Goal: Task Accomplishment & Management: Use online tool/utility

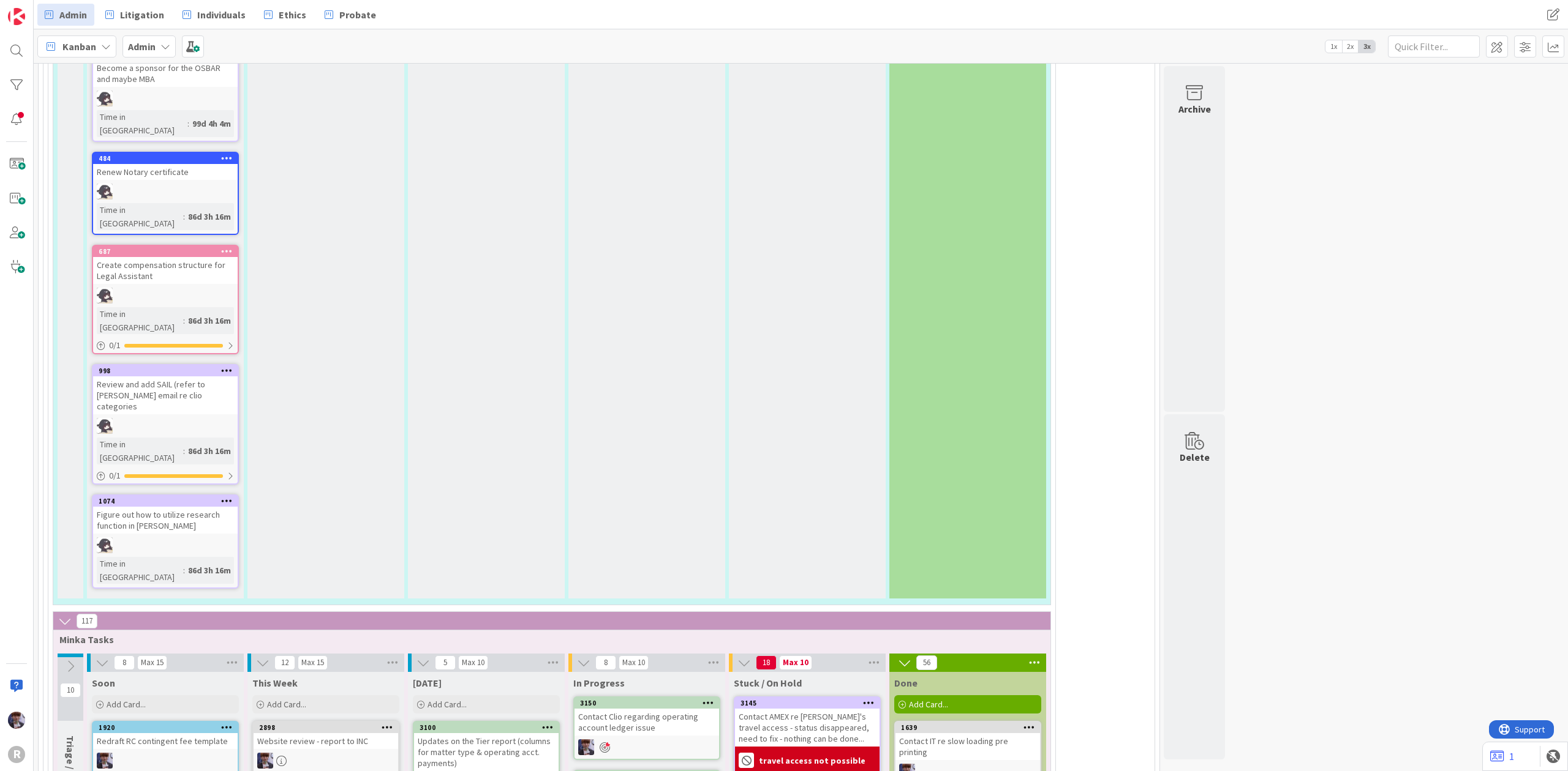
scroll to position [2612, 0]
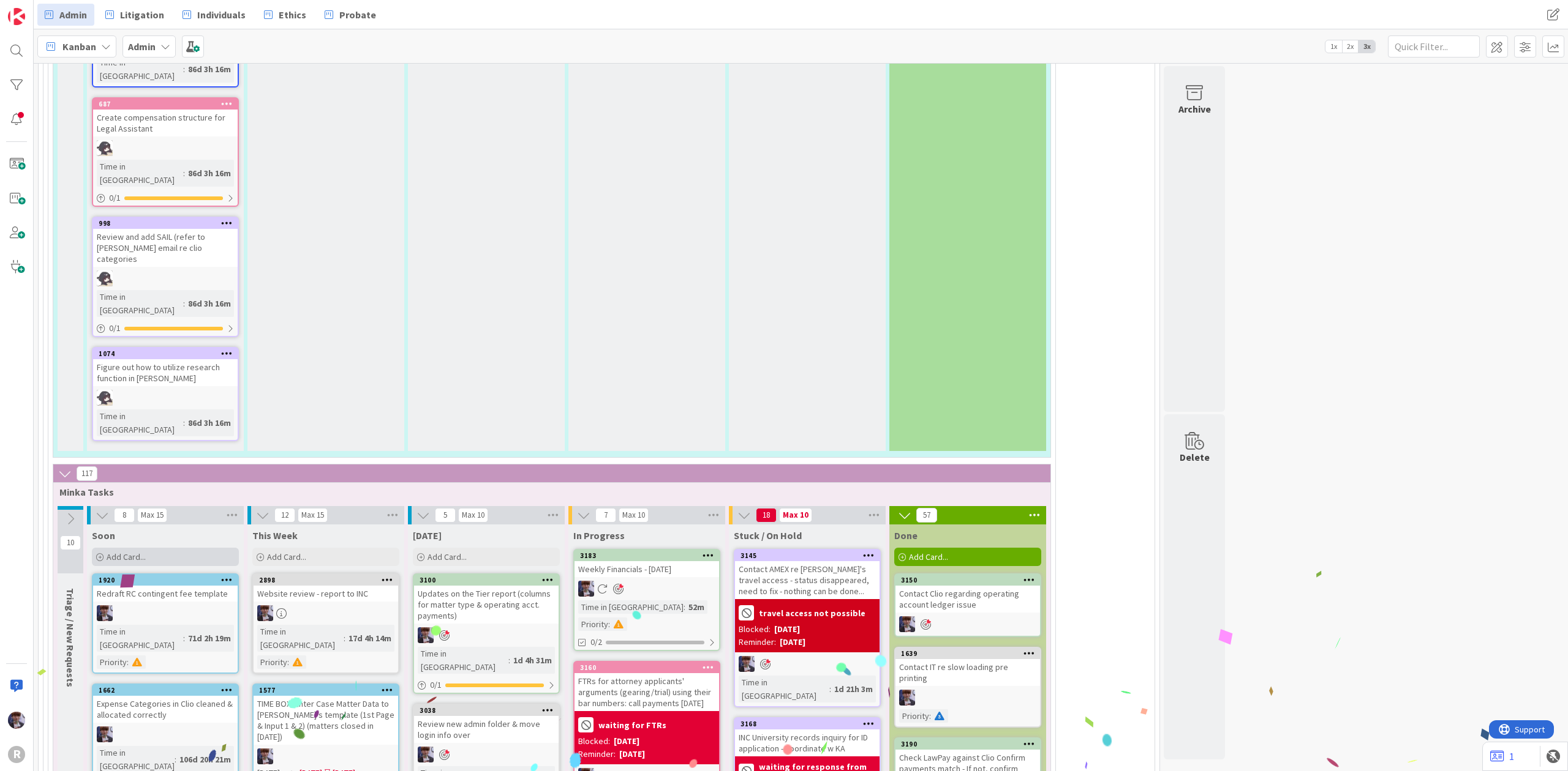
click at [148, 548] on div "Add Card..." at bounding box center [165, 557] width 147 height 18
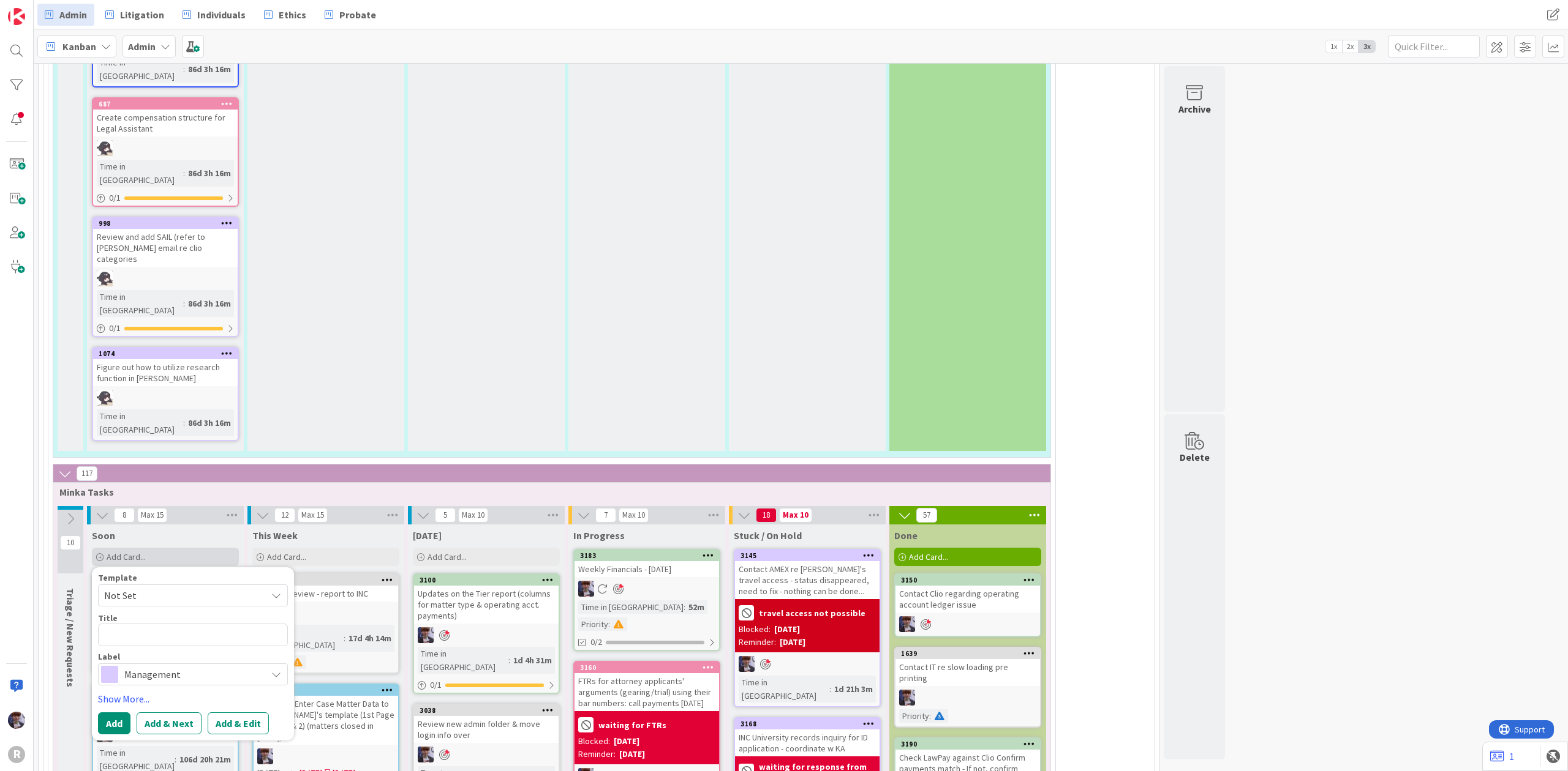
type textarea "D"
type textarea "x"
type textarea "Dis"
type textarea "x"
type textarea "Disc"
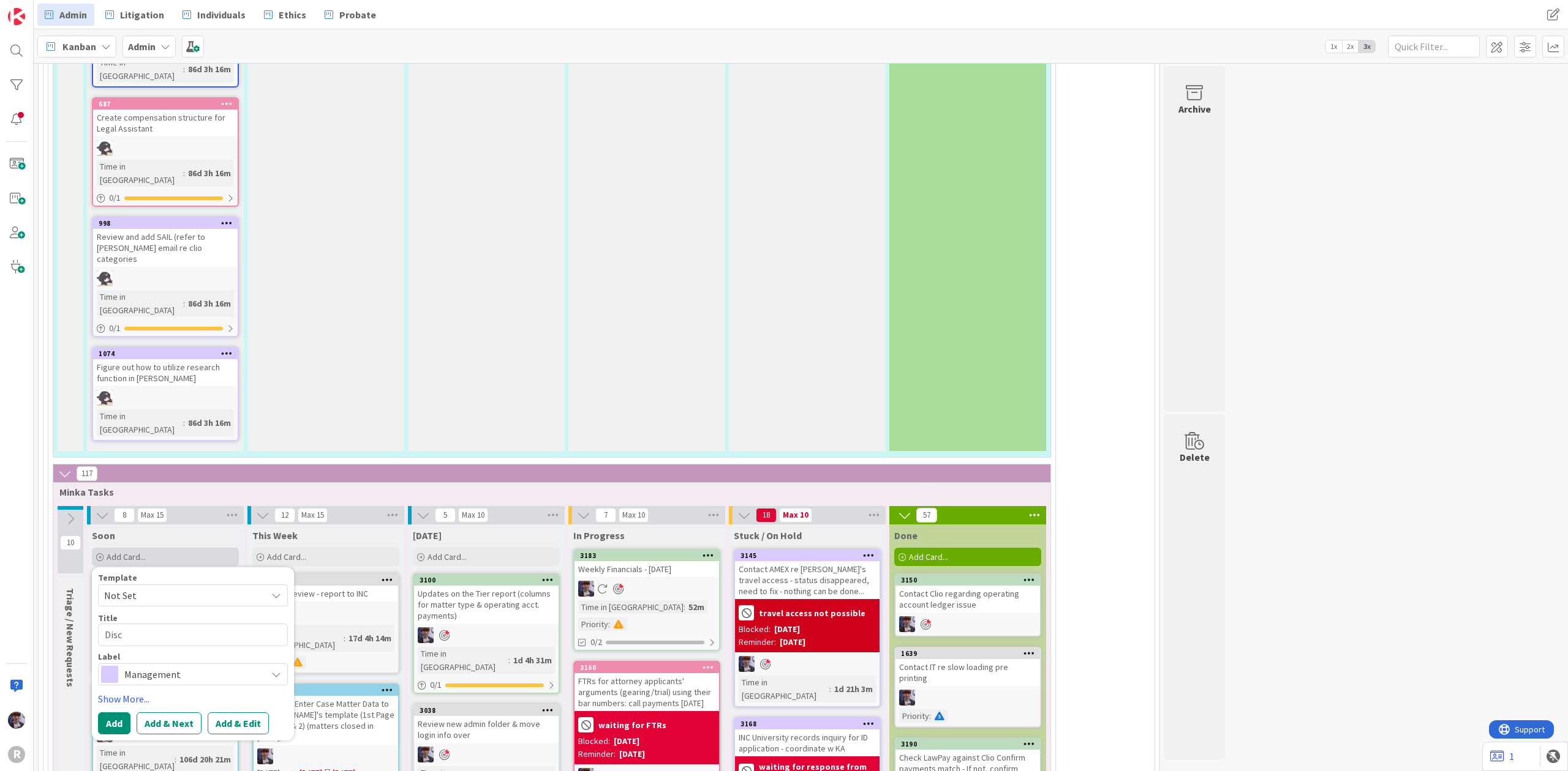
type textarea "x"
type textarea "Discu"
type textarea "x"
type textarea "Discus"
type textarea "x"
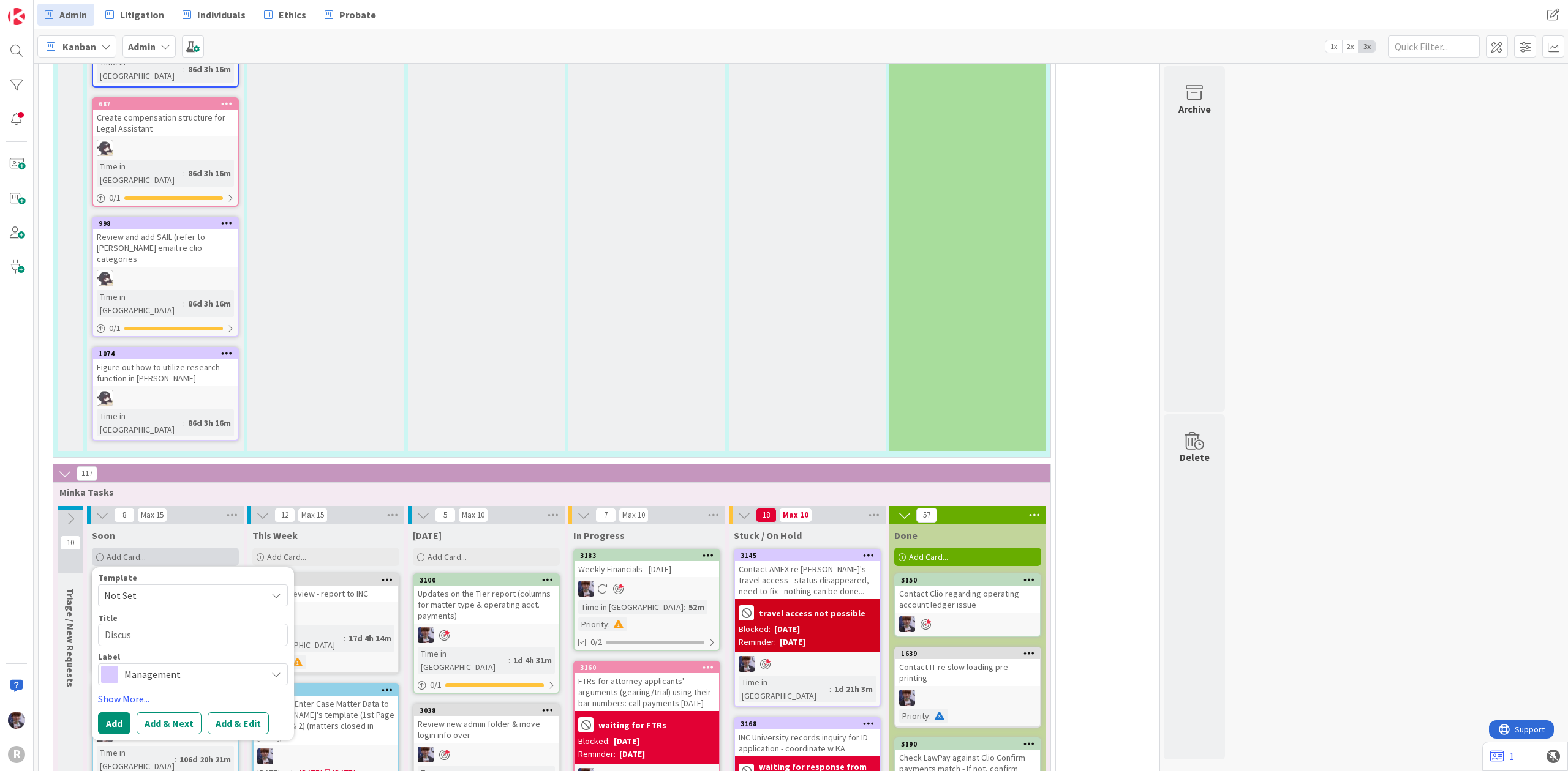
type textarea "Discuss"
type textarea "x"
type textarea "Discuss"
type textarea "x"
type textarea "Discuss C"
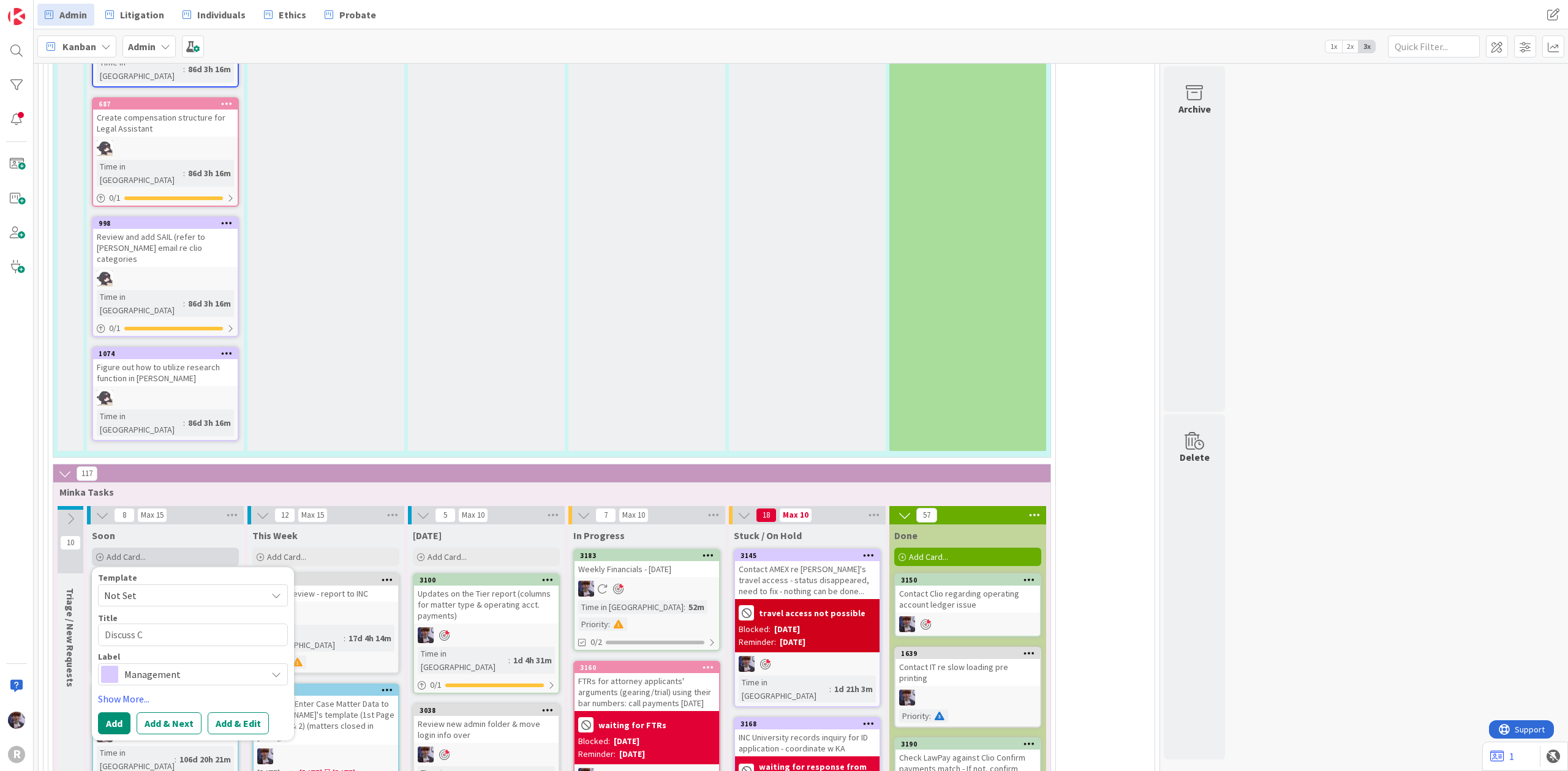
type textarea "x"
type textarea "Discuss Cl"
type textarea "x"
type textarea "Discuss Cli"
type textarea "x"
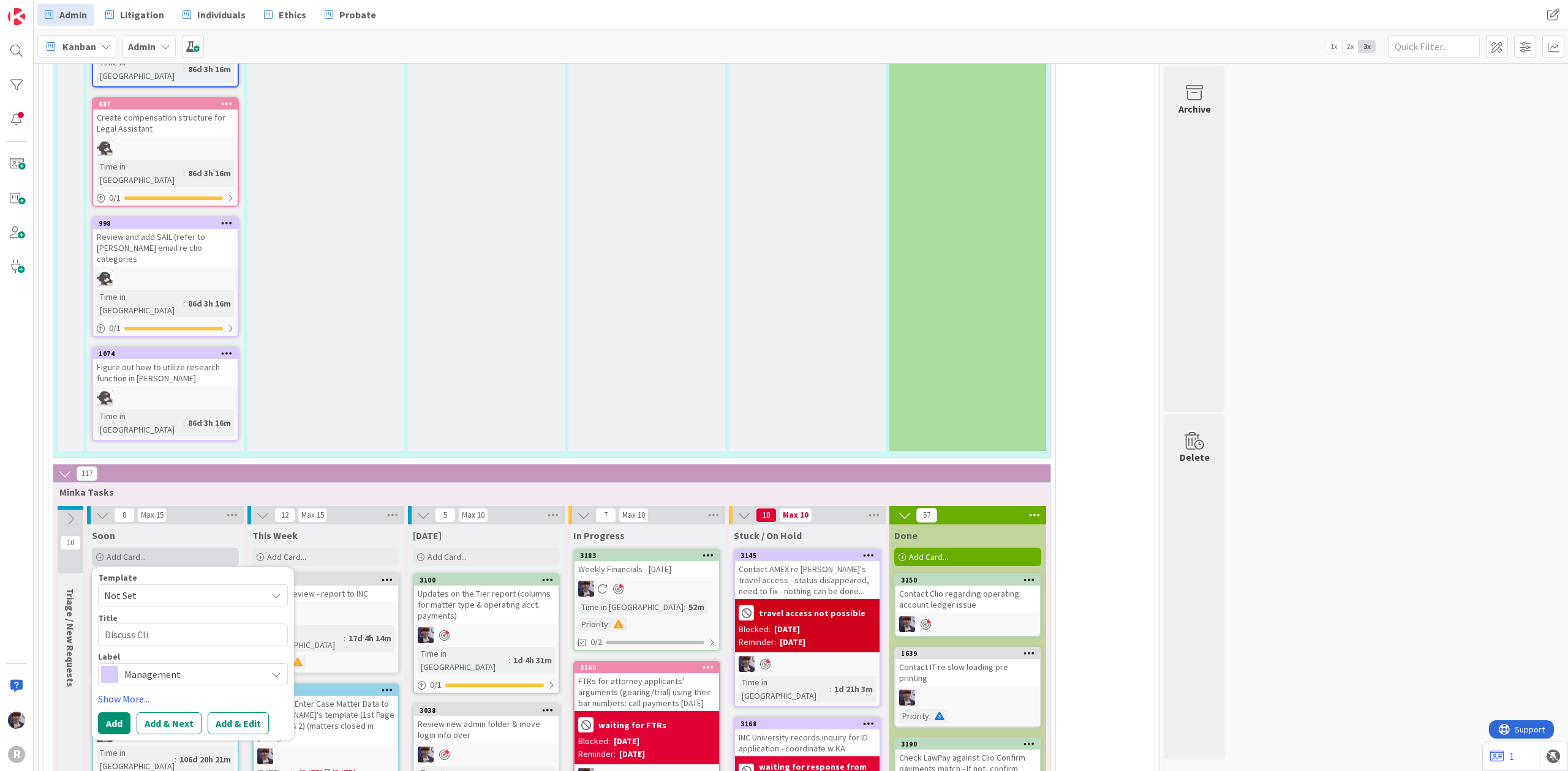
type textarea "Discuss Clio"
type textarea "x"
type textarea "Discuss Clio"
type textarea "x"
type textarea "Discuss Clio r"
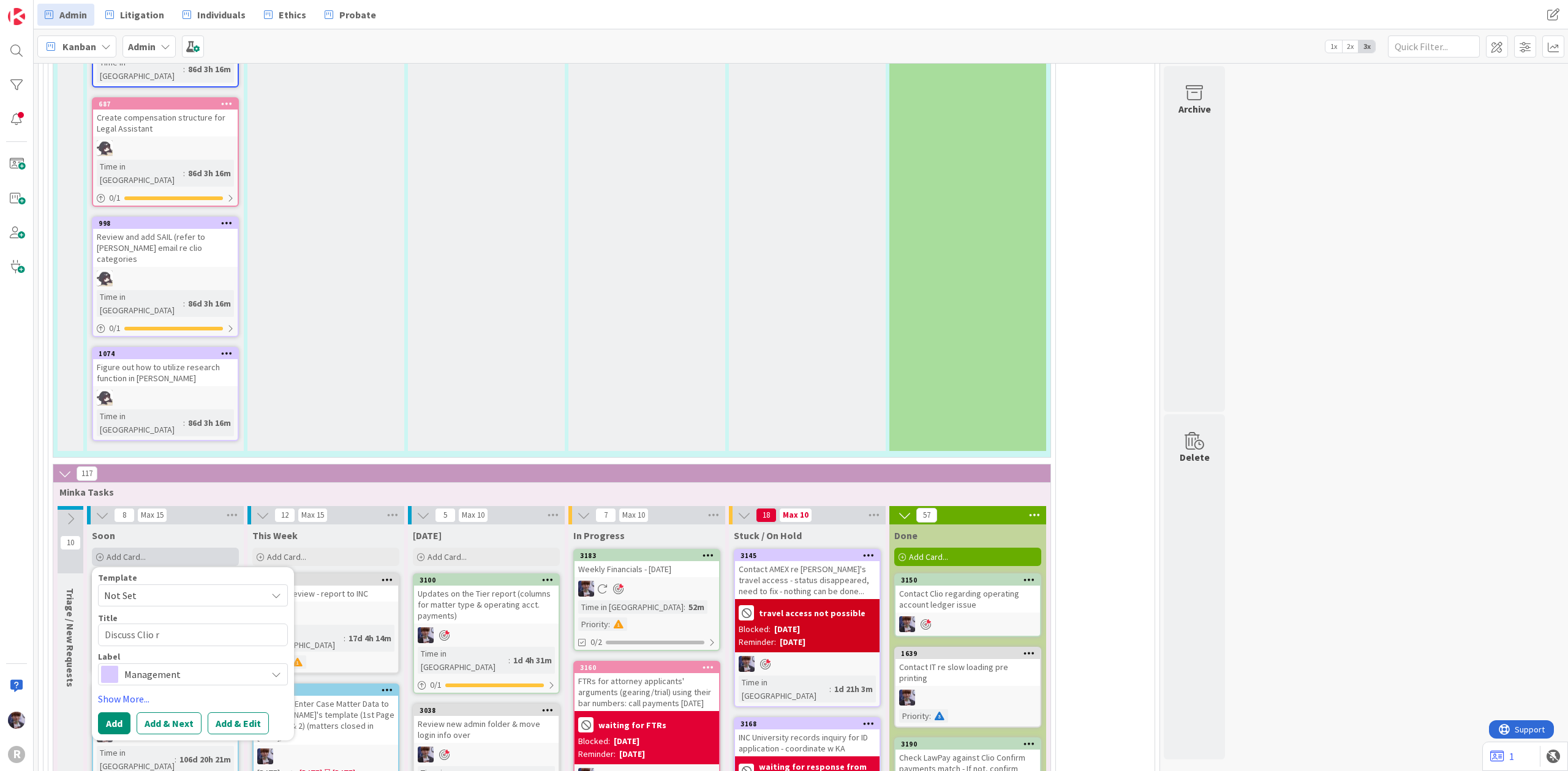
type textarea "x"
type textarea "Discuss Clio re"
type textarea "x"
type textarea "Discuss Clio rec"
type textarea "x"
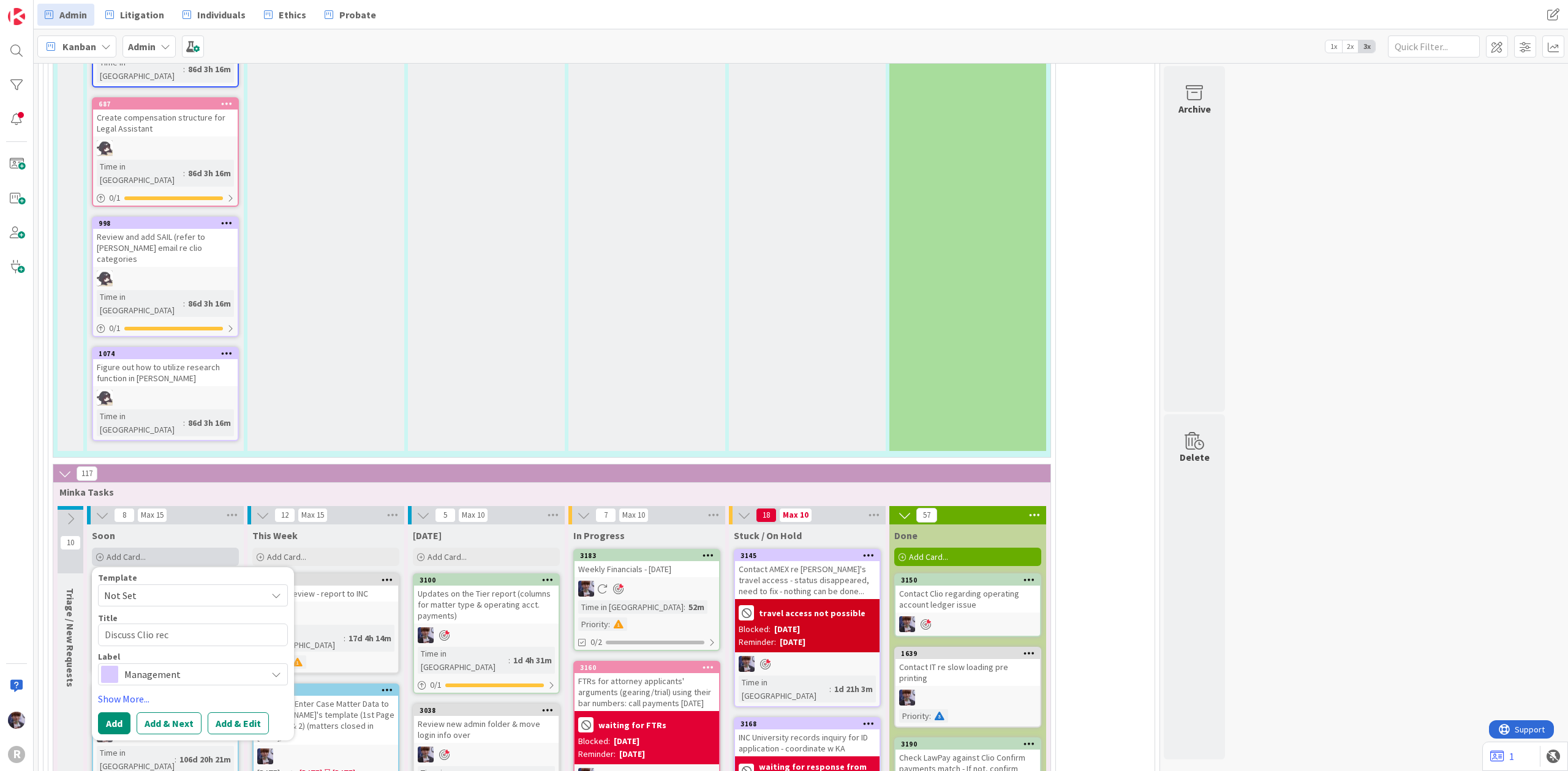
type textarea "Discuss Clio reco"
type textarea "x"
type textarea "Discuss Clio recon"
type textarea "x"
type textarea "Discuss Clio reconc"
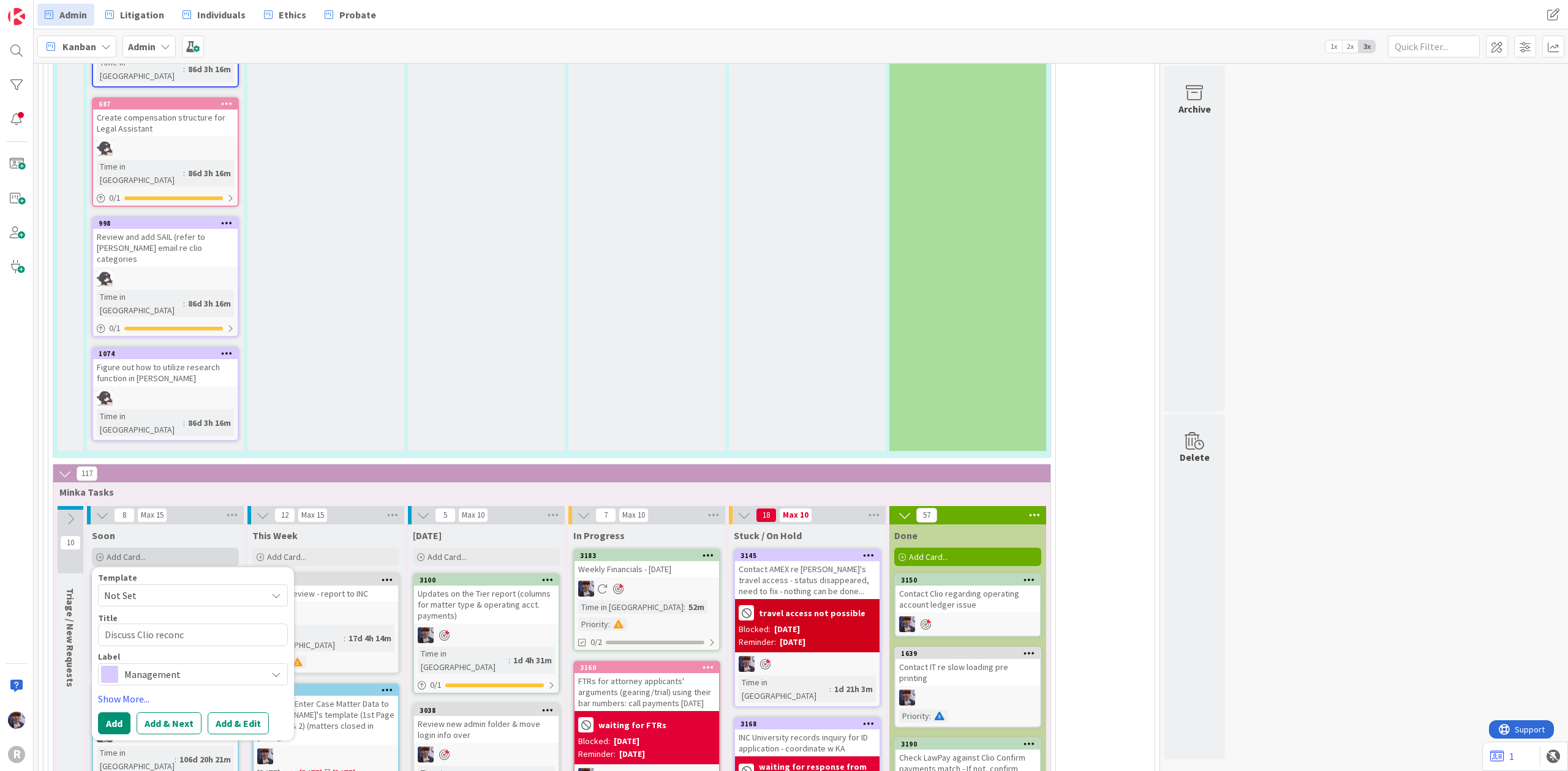
type textarea "x"
type textarea "Discuss Clio reconcl"
type textarea "x"
type textarea "Discuss Clio reconcli"
type textarea "x"
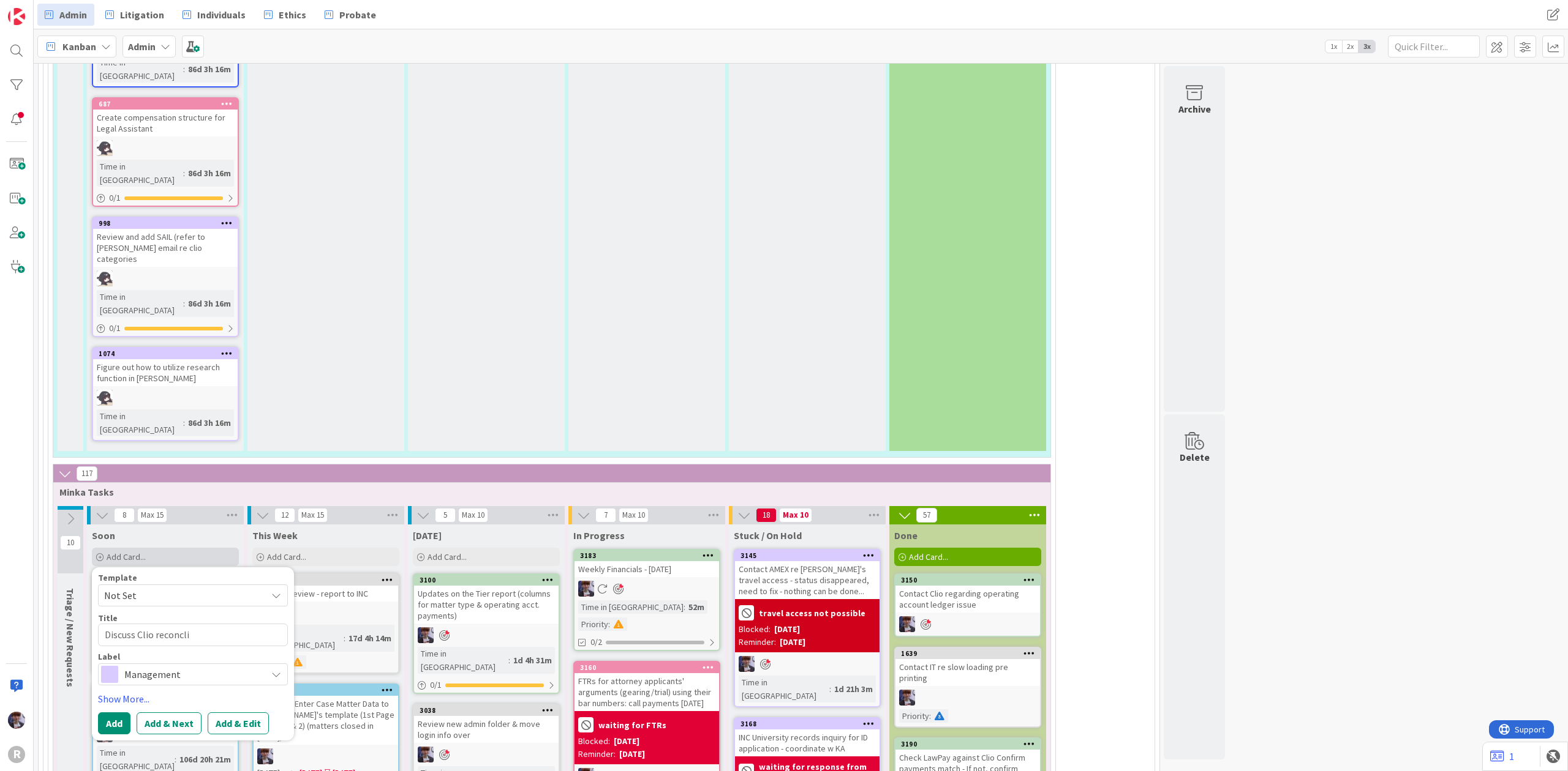
type textarea "Discuss Clio reconclia"
type textarea "x"
type textarea "Discuss Clio reconcliat"
type textarea "x"
type textarea "Discuss Clio reconcliati"
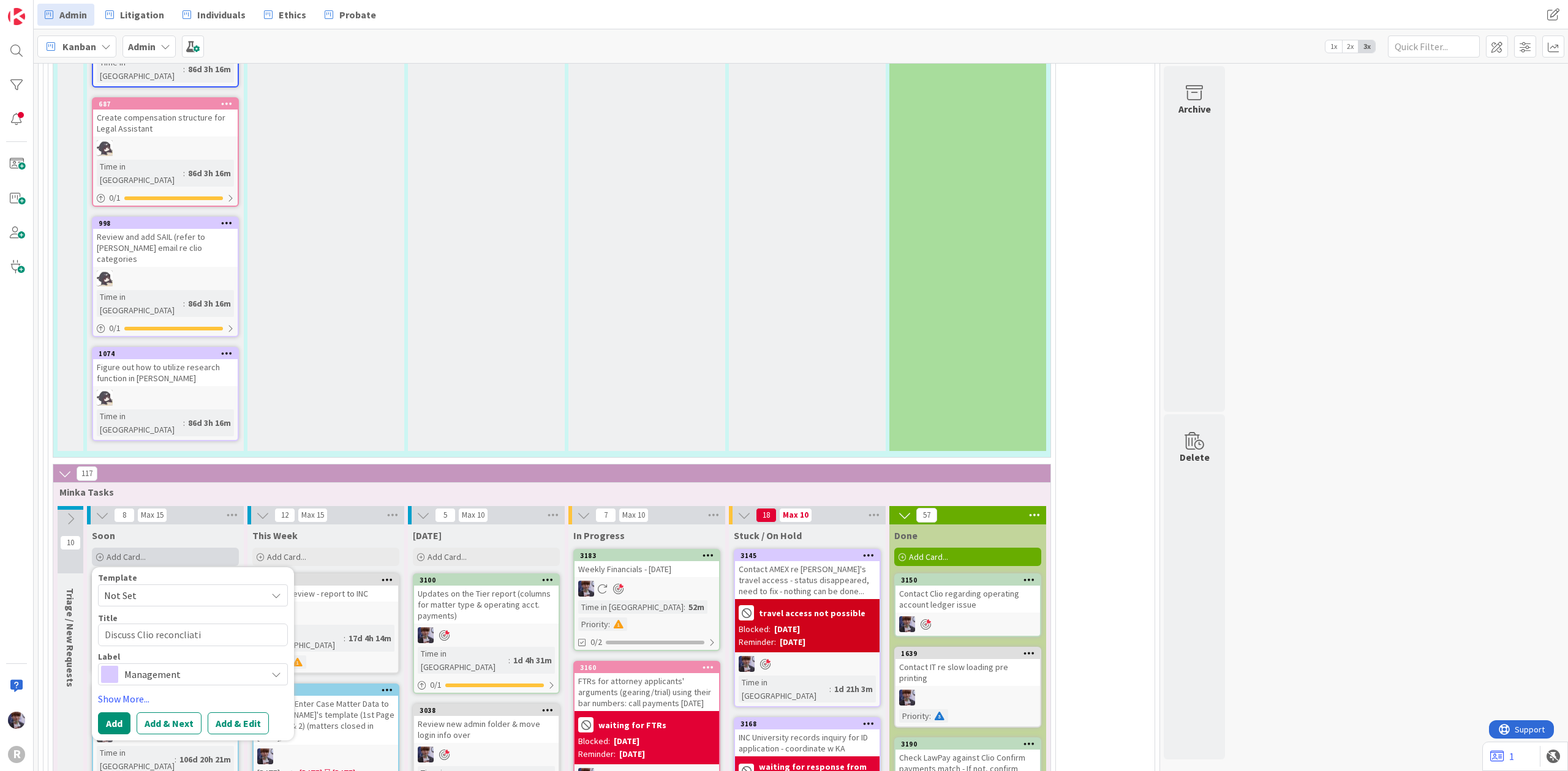
type textarea "x"
type textarea "Discuss Clio reconcliatio"
type textarea "x"
type textarea "Discuss Clio reconcliation"
type textarea "x"
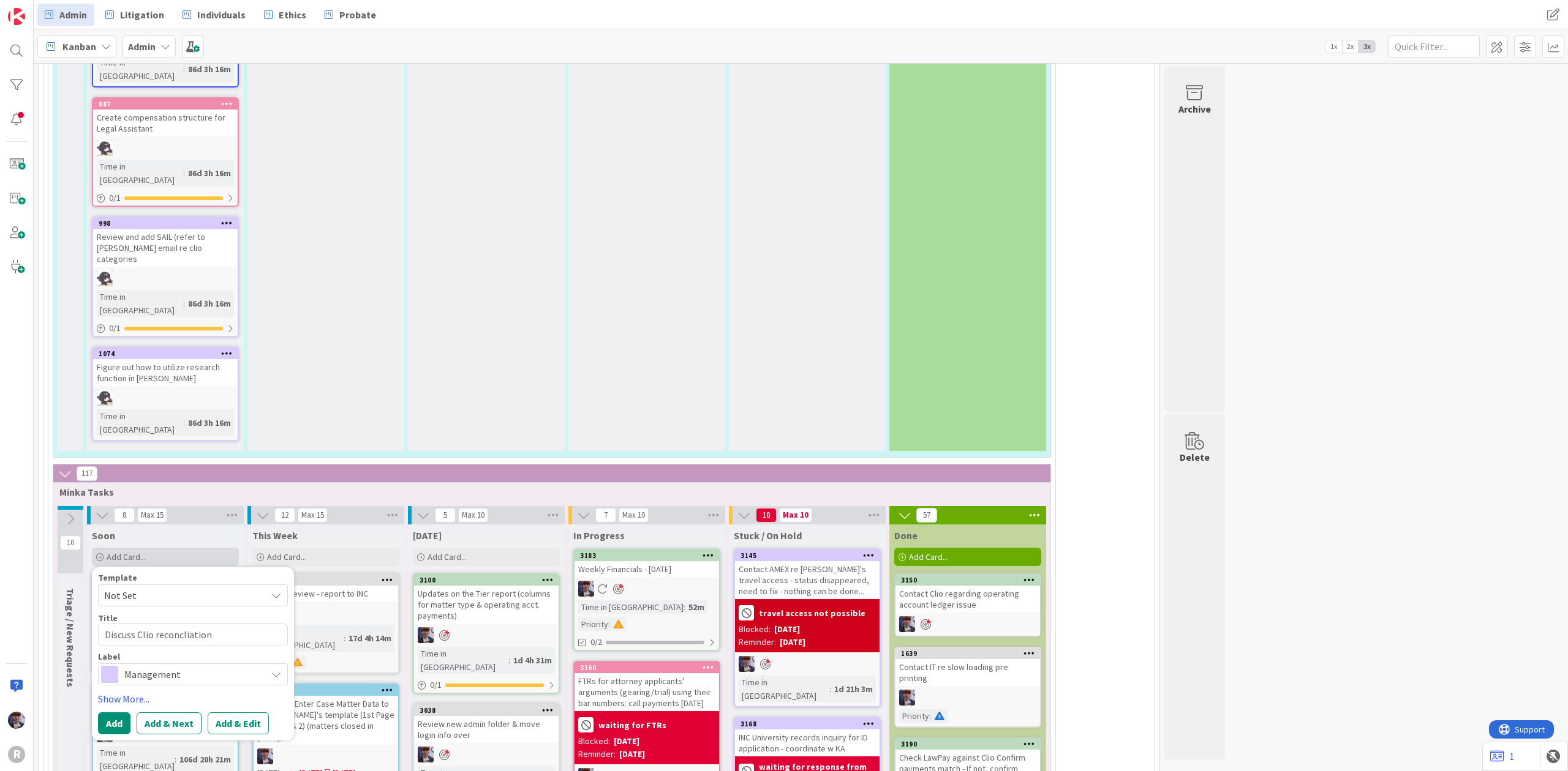
type textarea "Discuss Clio reconcliation"
type textarea "x"
type textarea "Discuss Clio reconcliation w"
type textarea "x"
type textarea "Discuss Clio reconcliation wi"
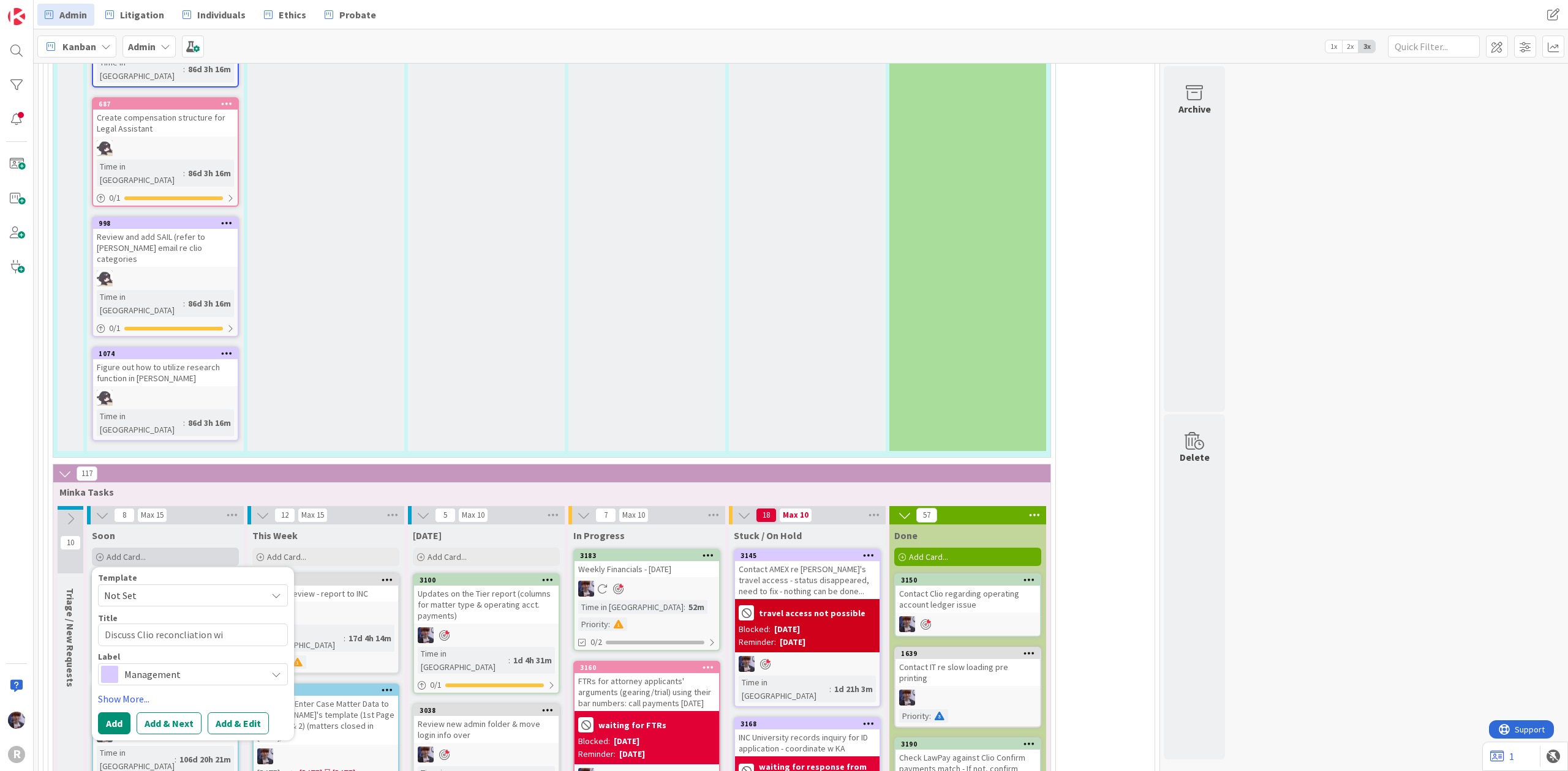
type textarea "x"
type textarea "Discuss Clio reconcliation wit"
type textarea "x"
type textarea "Discuss Clio reconcliation with"
type textarea "x"
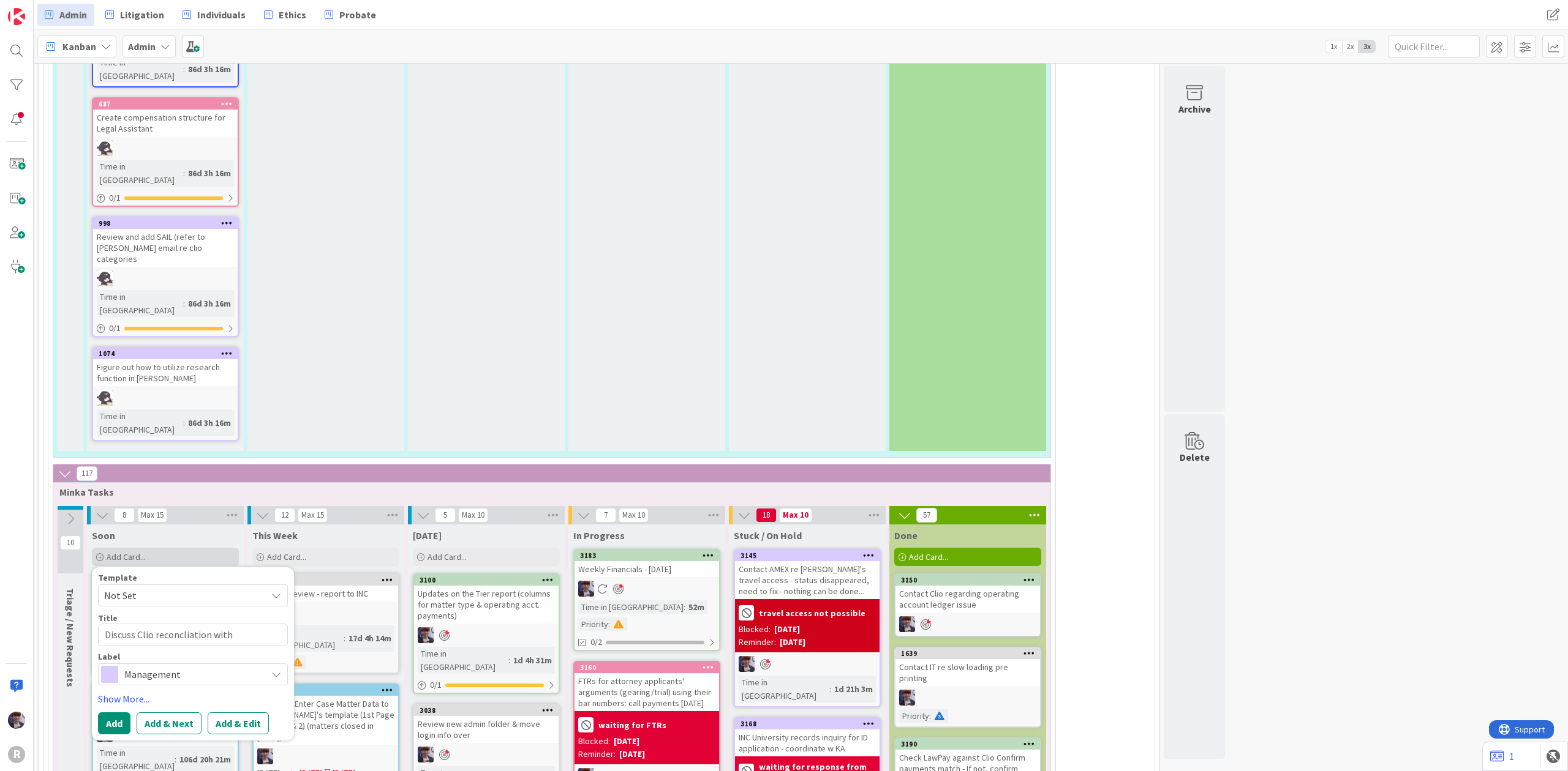
type textarea "Discuss Clio reconcliation with"
type textarea "x"
type textarea "Discuss Clio reconcliation with K"
type textarea "x"
type textarea "Discuss Clio reconcliation with KP"
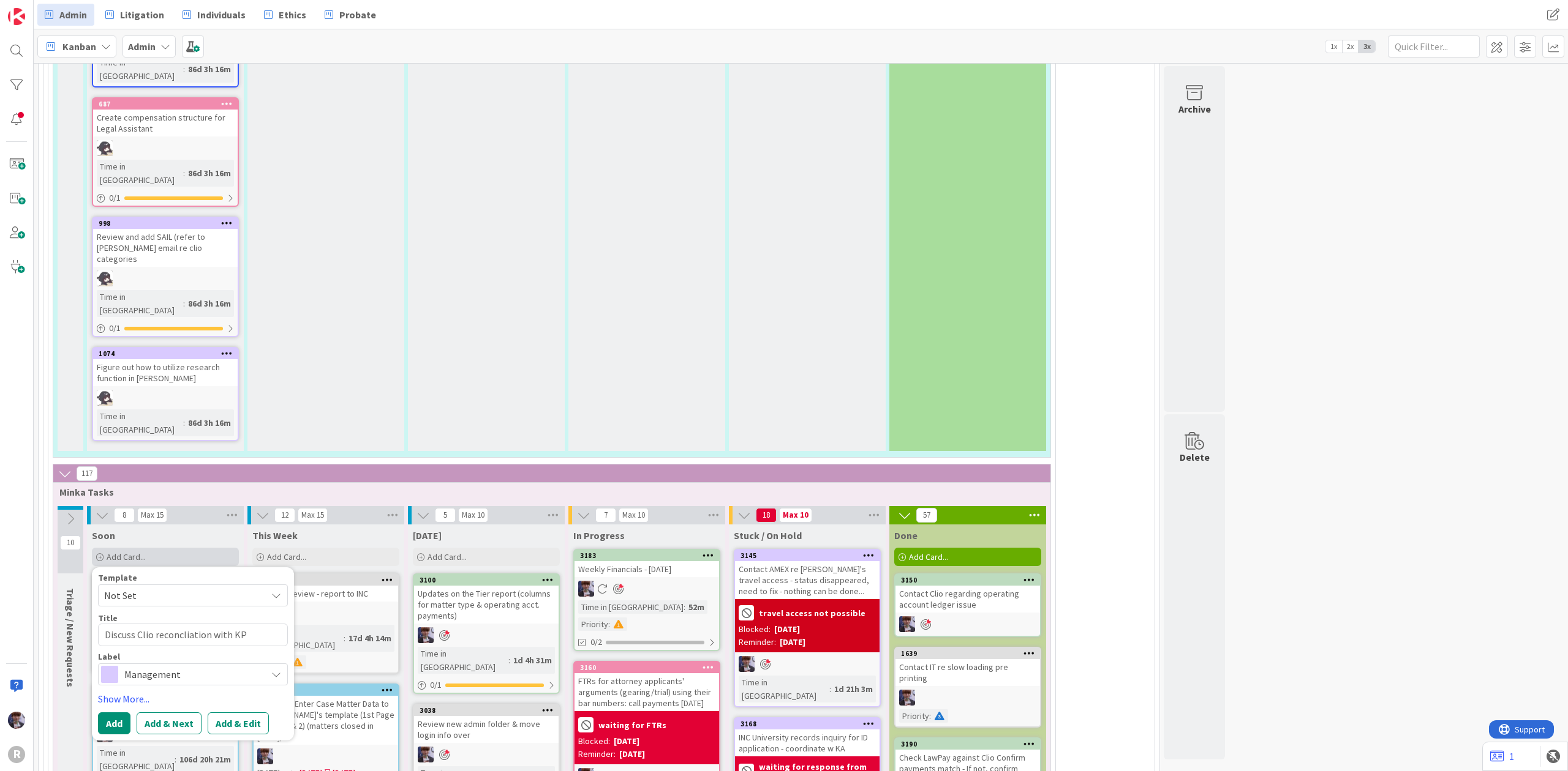
type textarea "x"
type textarea "Discuss Clio reconcliation with KPN"
type textarea "x"
type textarea "Discuss Clio reconcliation with KPN/"
type textarea "x"
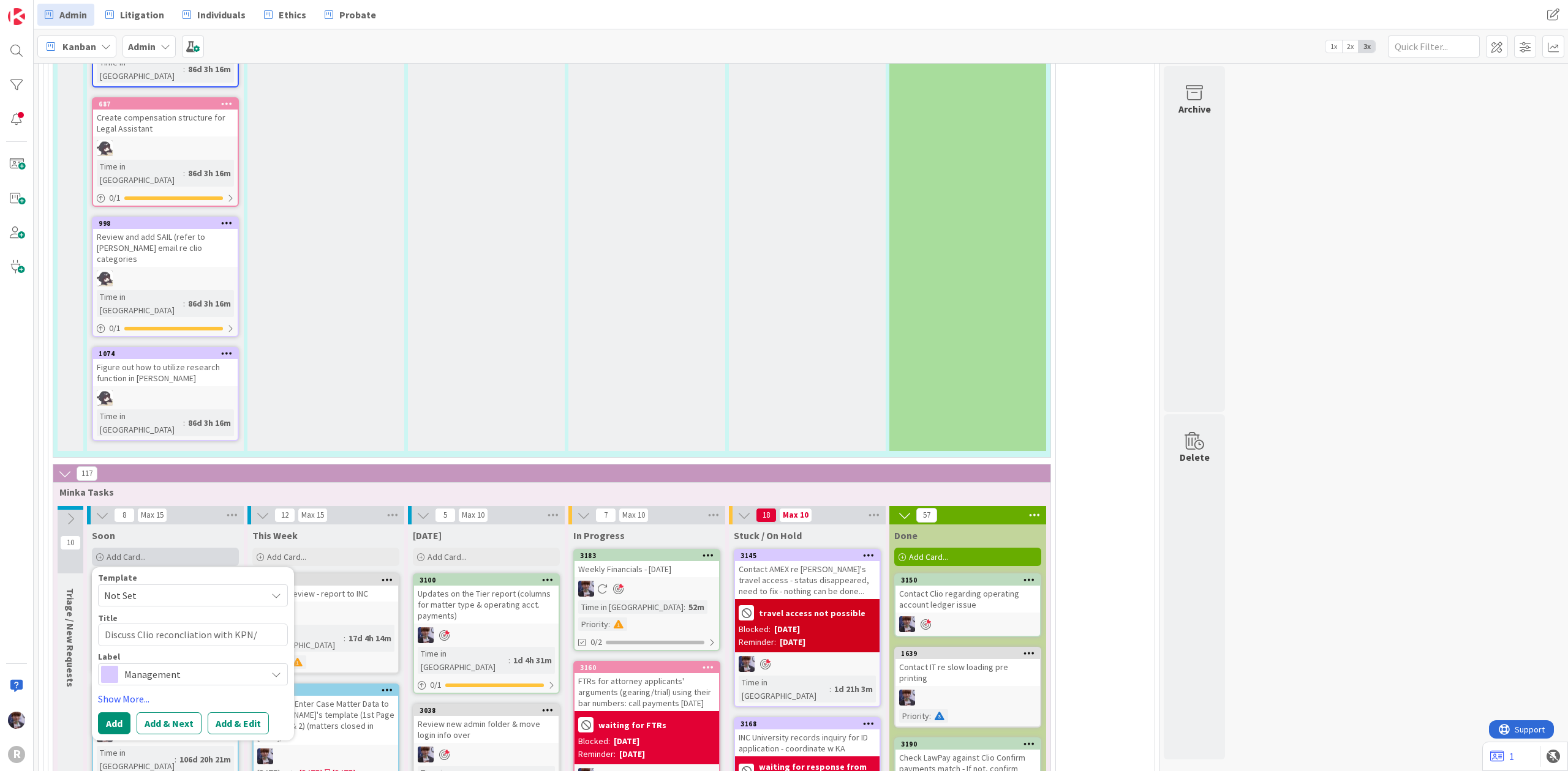
type textarea "Discuss Clio reconcliation with KPN/L"
type textarea "x"
type textarea "Discuss Clio reconcliation with KPN/[PERSON_NAME]"
type textarea "x"
type textarea "Discuss Clio reconcliation with KPN/Lis"
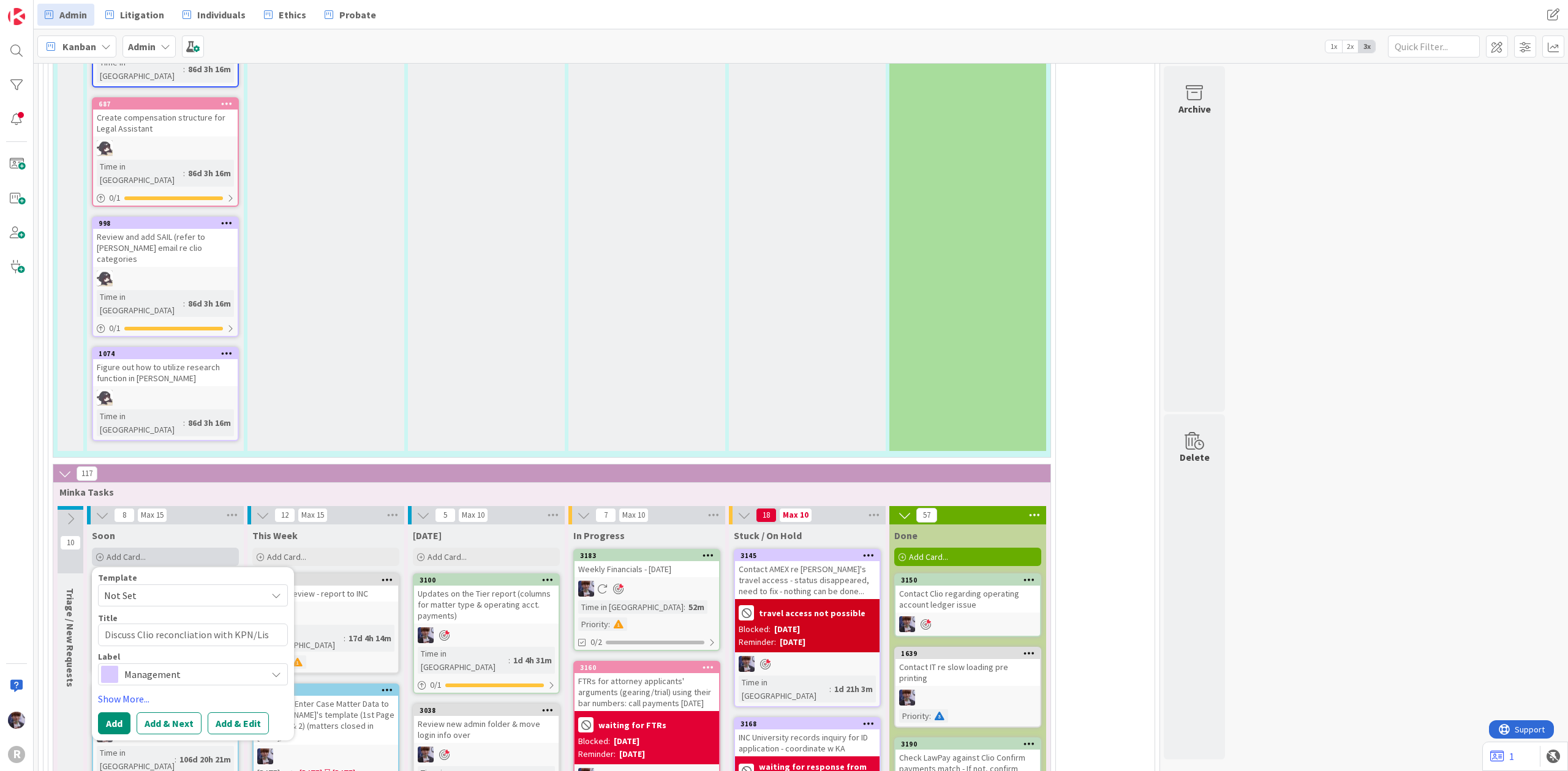
type textarea "x"
type textarea "Discuss Clio reconcliation with KPN/[PERSON_NAME]"
type textarea "x"
type textarea "Discuss Clio reconciliation with KPN/[PERSON_NAME]"
click at [133, 666] on span "Management" at bounding box center [192, 675] width 136 height 17
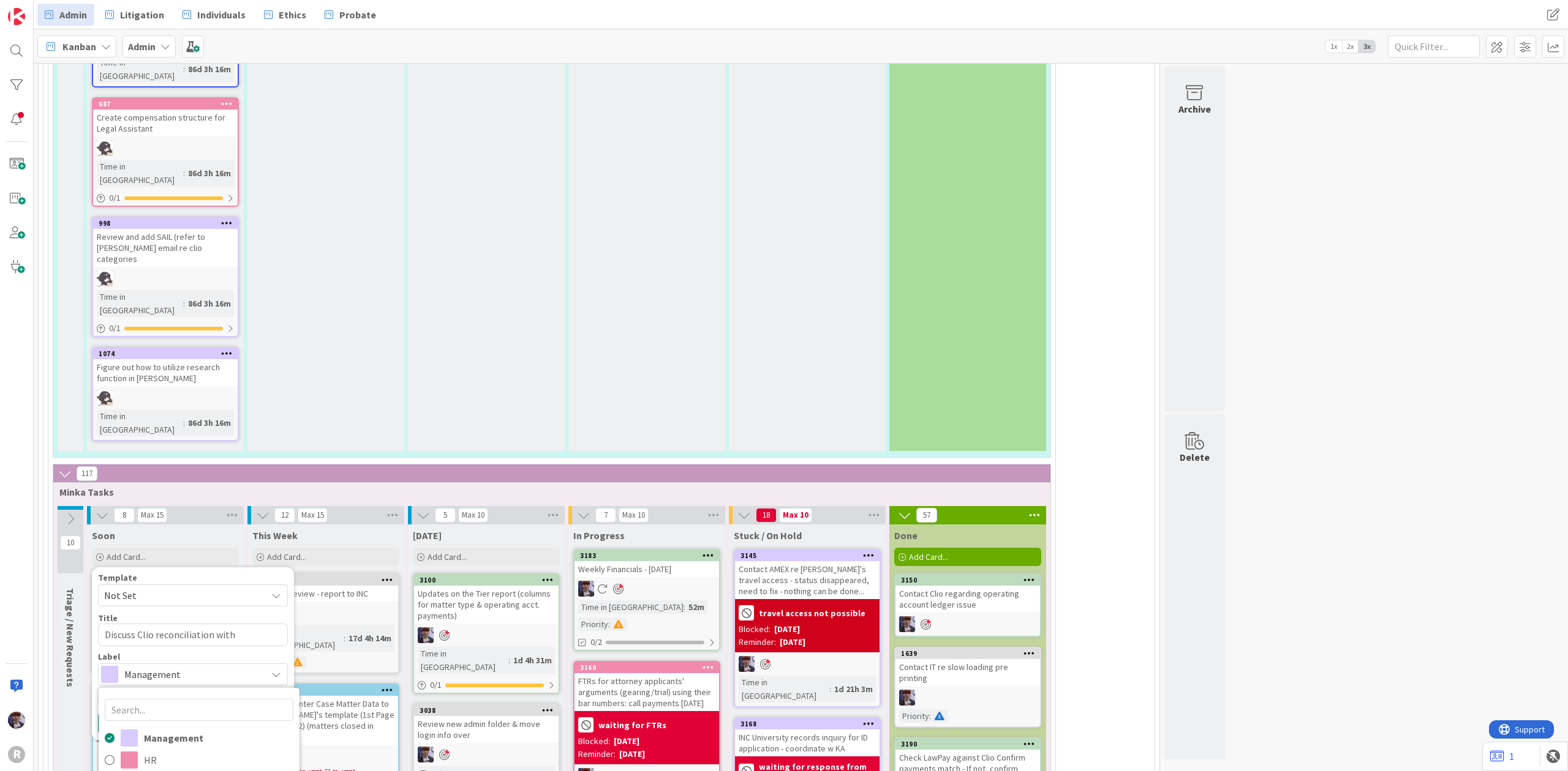
click at [140, 691] on link "Show More..." at bounding box center [193, 699] width 190 height 15
click at [136, 728] on span "Select..." at bounding box center [121, 735] width 32 height 15
type textarea "x"
